Goal: Book appointment/travel/reservation

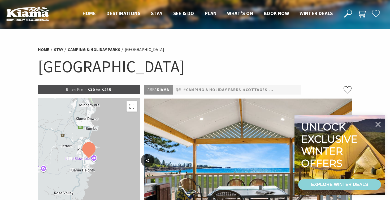
select select "3"
select select "2"
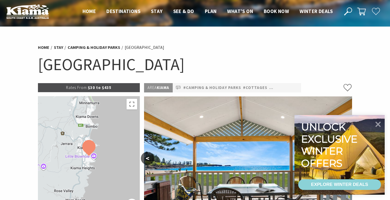
scroll to position [2, 0]
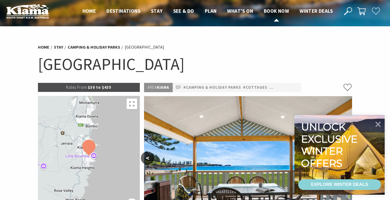
click at [276, 15] on li "Book now" at bounding box center [276, 11] width 25 height 8
click at [274, 10] on span "Book now" at bounding box center [276, 11] width 25 height 6
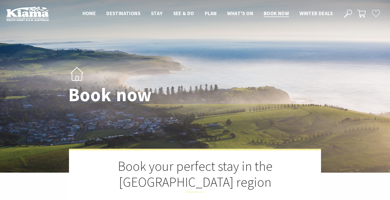
select select "3"
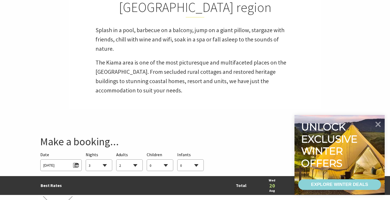
scroll to position [177, 0]
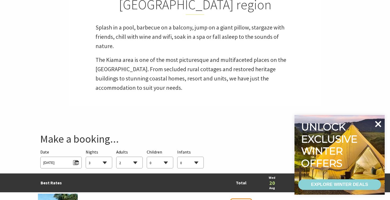
click at [378, 124] on icon at bounding box center [378, 124] width 6 height 6
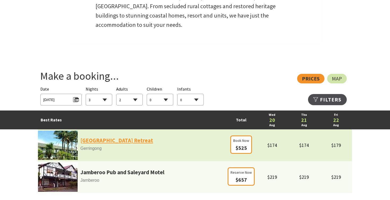
scroll to position [240, 0]
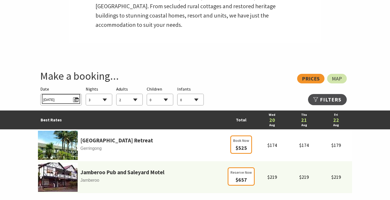
click at [76, 99] on span "[DATE]" at bounding box center [60, 98] width 35 height 7
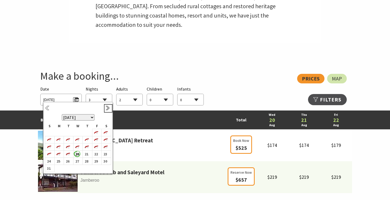
click at [106, 108] on link "Next" at bounding box center [108, 108] width 6 height 6
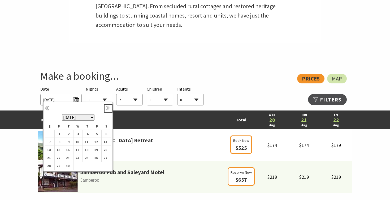
click at [106, 108] on link "Next" at bounding box center [108, 108] width 6 height 6
click at [87, 135] on b "2" at bounding box center [86, 133] width 7 height 7
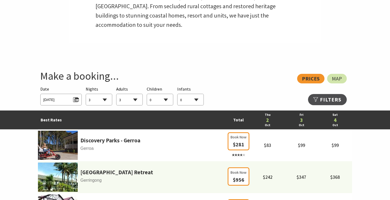
select select "2"
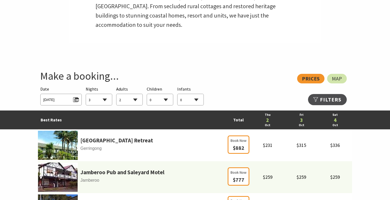
select select "2"
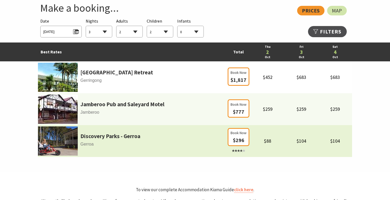
scroll to position [309, 0]
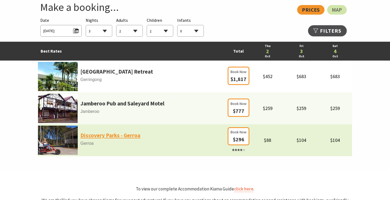
click at [115, 135] on link "Discovery Parks - Gerroa" at bounding box center [110, 135] width 60 height 9
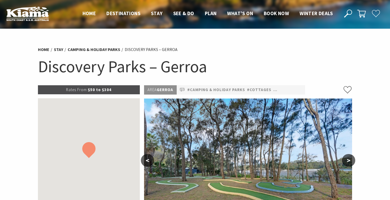
select select "3"
select select "2"
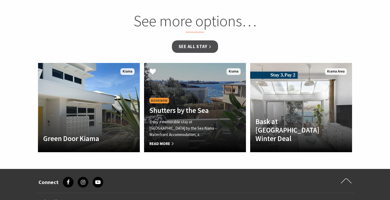
scroll to position [821, 0]
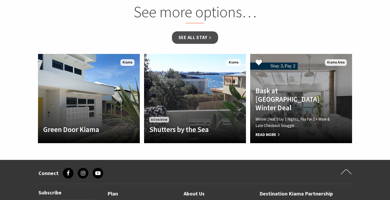
click at [325, 87] on h4 "Bask at Loves Bay Winter Deal" at bounding box center [294, 99] width 76 height 26
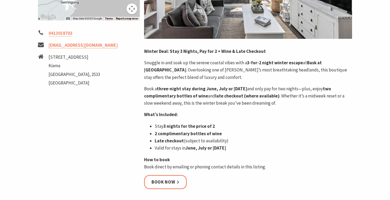
scroll to position [219, 0]
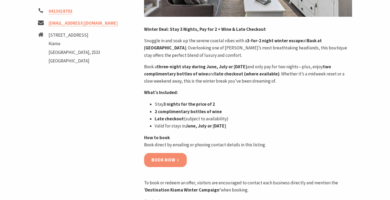
click at [174, 160] on link "Book now" at bounding box center [165, 160] width 43 height 14
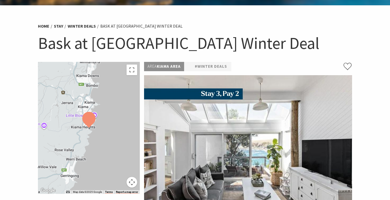
scroll to position [23, 0]
